Goal: Find specific page/section: Find specific page/section

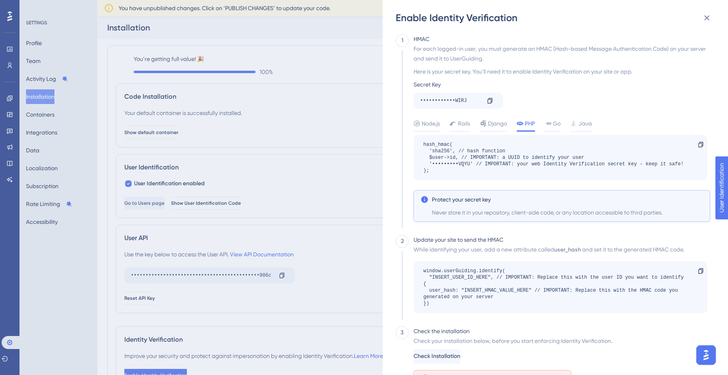
click at [52, 99] on div "Enable Identity Verification 1 HMAC For each logged-in user, you must generate …" at bounding box center [364, 187] width 728 height 375
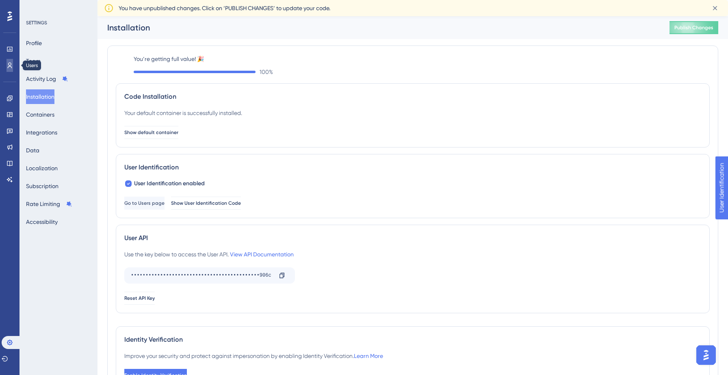
click at [12, 64] on icon at bounding box center [9, 65] width 6 height 6
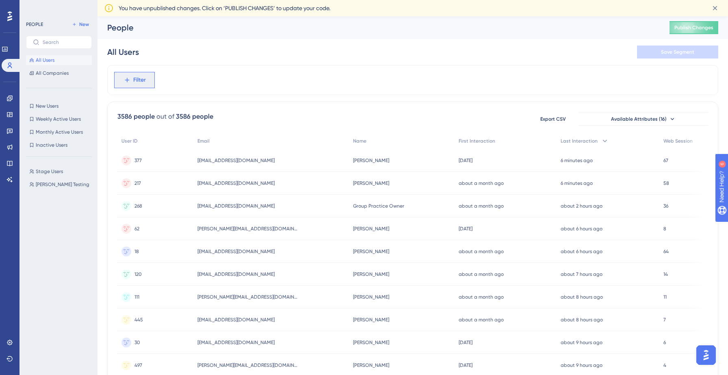
click at [141, 83] on span "Filter" at bounding box center [139, 80] width 13 height 10
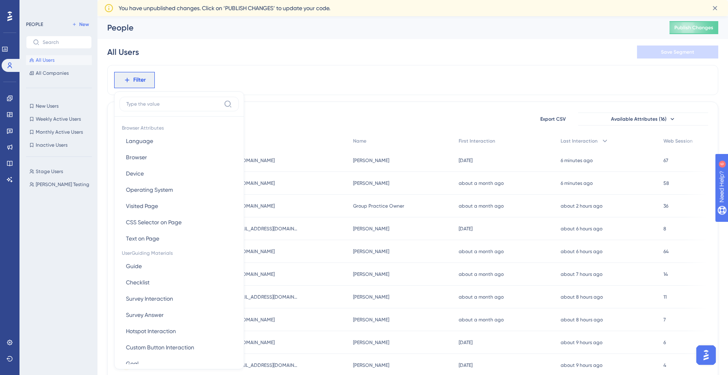
scroll to position [32, 0]
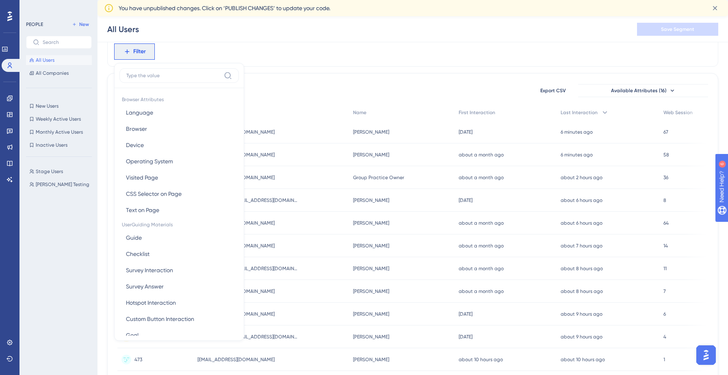
click at [282, 62] on div "Filter Browser Attributes Language Language Browser Browser Device Device Opera…" at bounding box center [412, 52] width 611 height 30
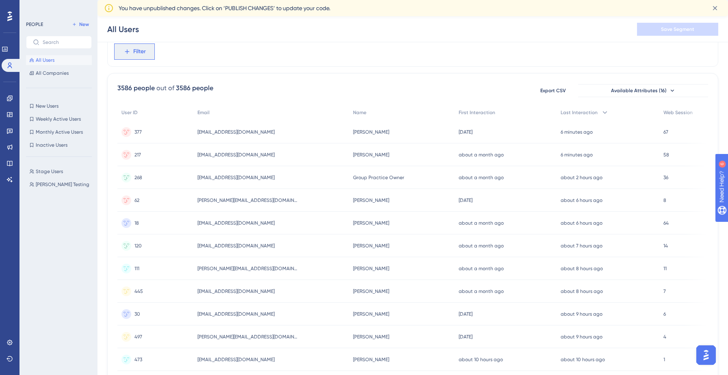
click at [145, 56] on span "Filter" at bounding box center [139, 52] width 13 height 10
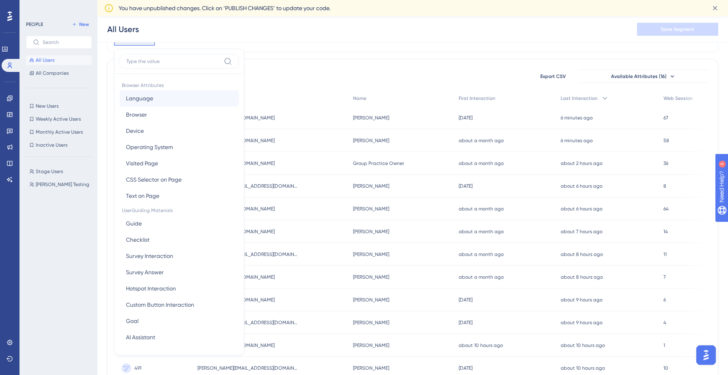
scroll to position [39, 0]
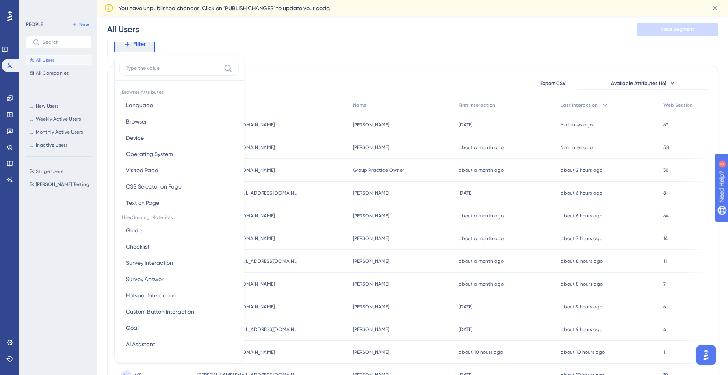
click at [173, 67] on input at bounding box center [173, 68] width 94 height 6
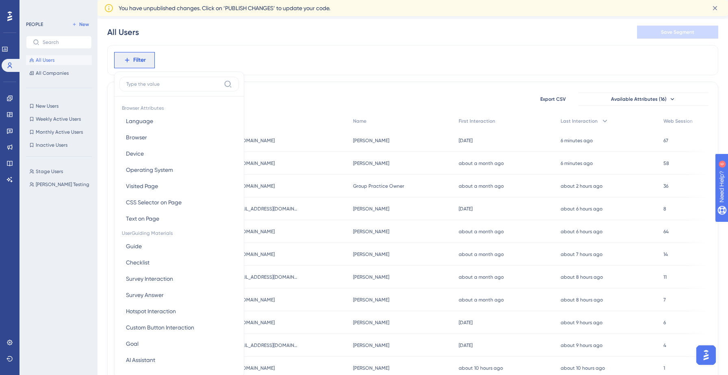
scroll to position [18, 0]
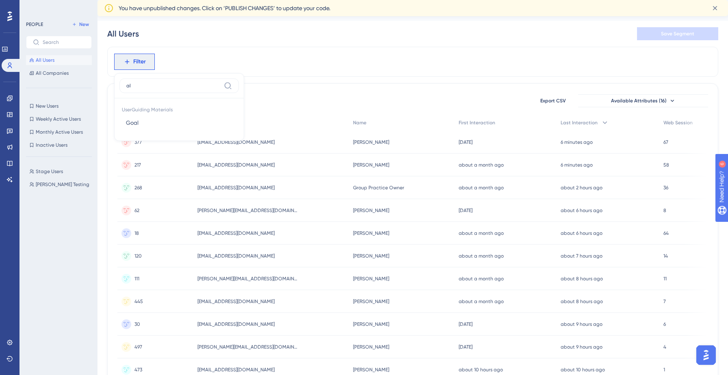
type input "a"
type input "nam"
click at [172, 155] on button "Name Name" at bounding box center [178, 155] width 119 height 16
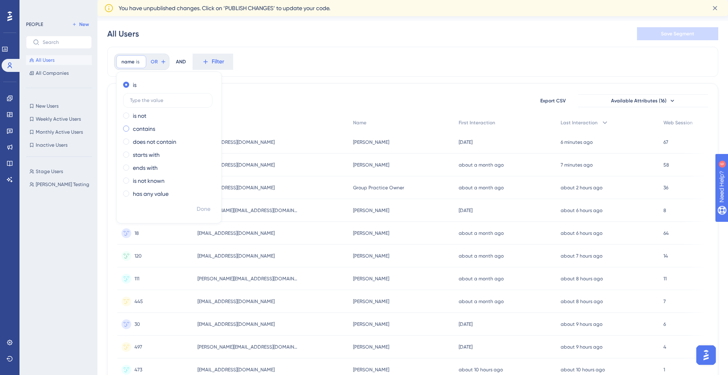
click at [152, 127] on label "contains" at bounding box center [144, 129] width 22 height 10
click at [184, 124] on input "text" at bounding box center [168, 126] width 76 height 6
type input "[PERSON_NAME]"
click at [197, 212] on span "Done" at bounding box center [204, 209] width 14 height 10
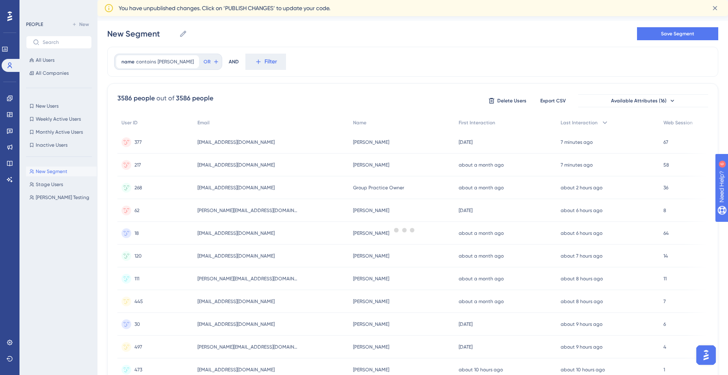
scroll to position [0, 0]
